Goal: Task Accomplishment & Management: Manage account settings

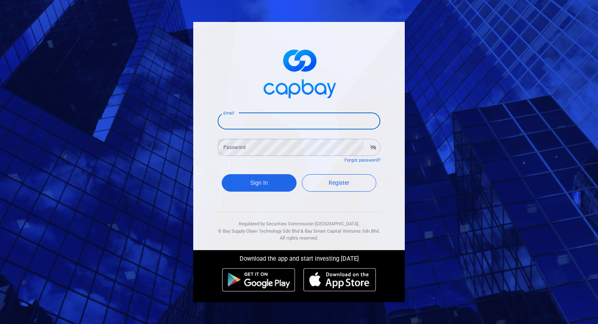
click at [284, 121] on input "Email" at bounding box center [298, 121] width 163 height 17
type input "[EMAIL_ADDRESS][DOMAIN_NAME]"
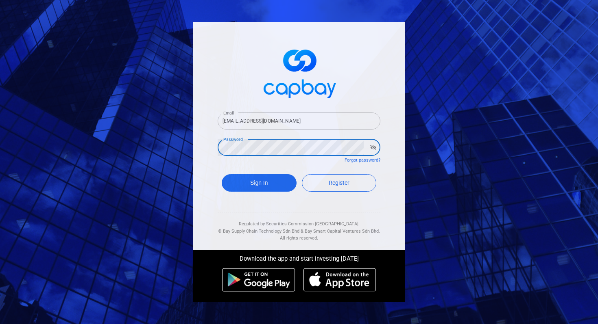
click at [222, 174] on button "Sign In" at bounding box center [259, 182] width 75 height 17
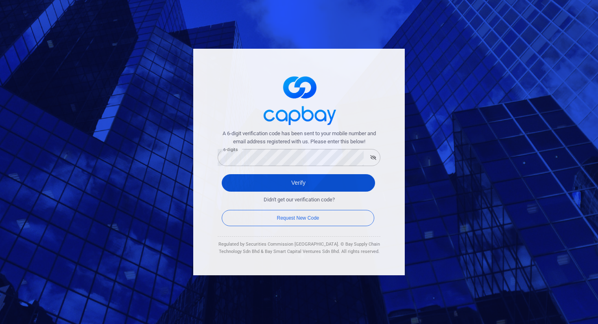
click at [316, 190] on button "Verify" at bounding box center [298, 182] width 153 height 17
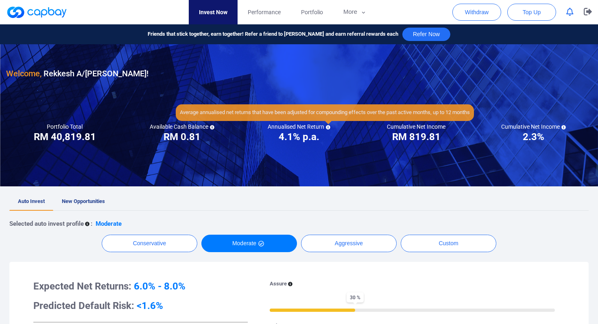
click at [329, 128] on icon at bounding box center [328, 127] width 4 height 4
